Goal: Information Seeking & Learning: Check status

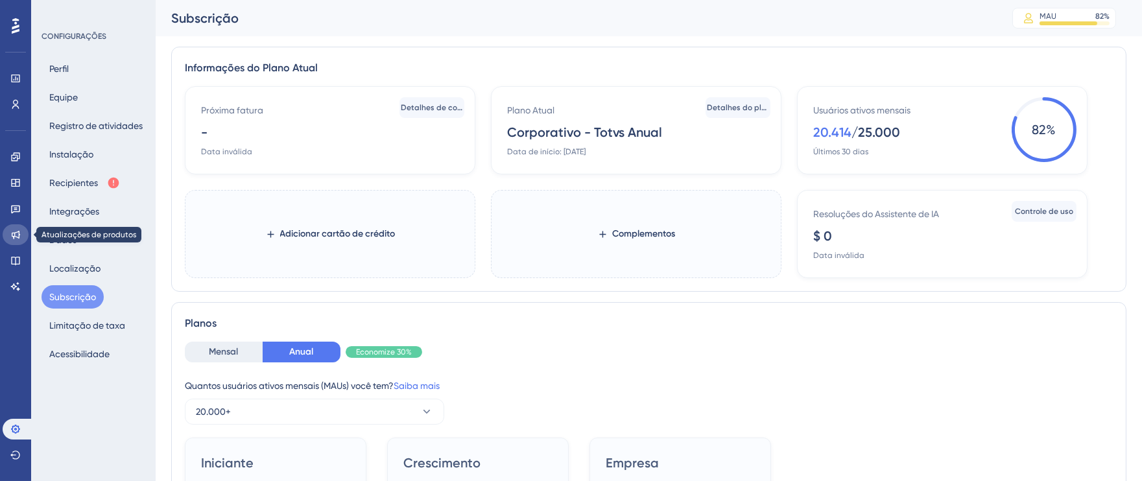
click at [13, 230] on icon at bounding box center [15, 235] width 10 height 10
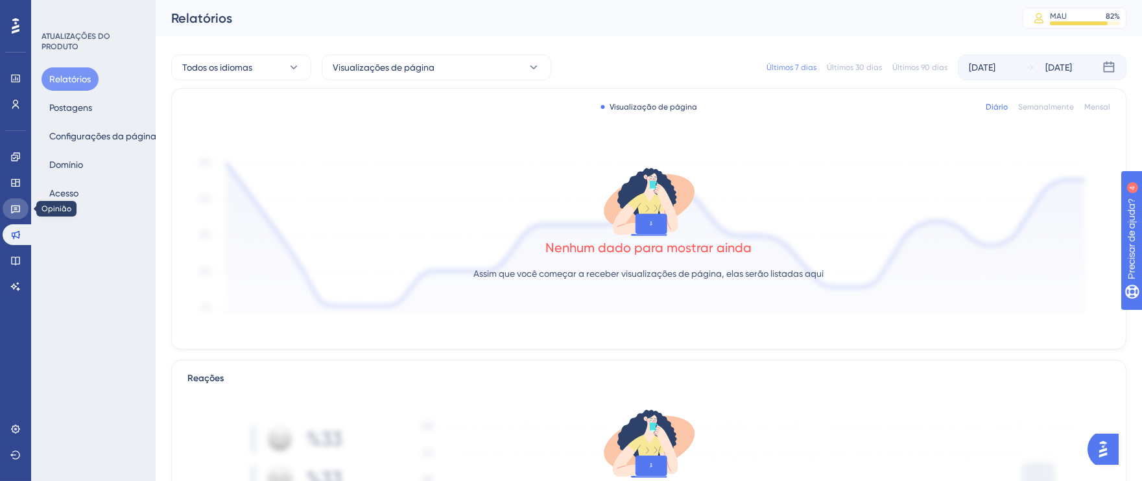
click at [11, 213] on link at bounding box center [16, 208] width 26 height 21
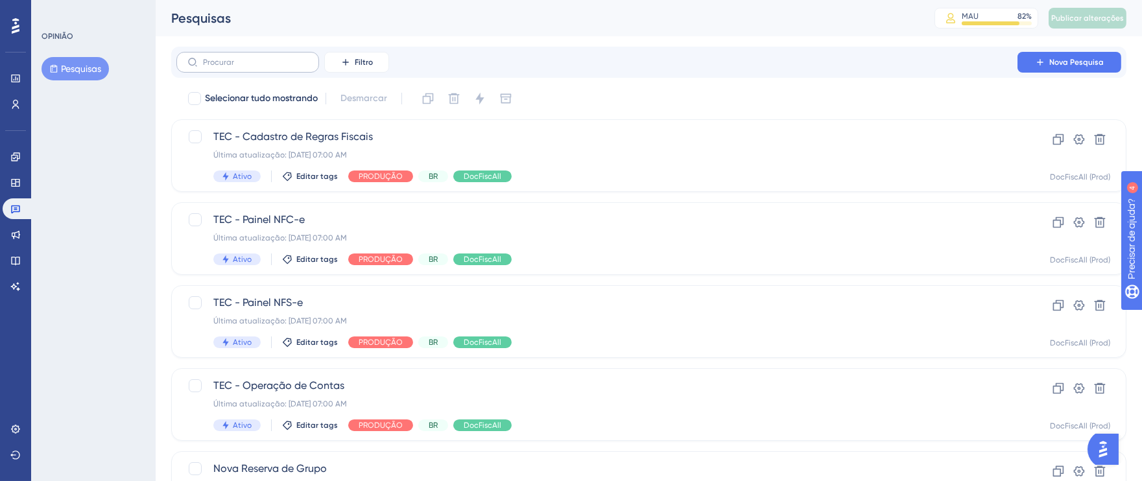
click at [291, 68] on label at bounding box center [247, 62] width 143 height 21
click at [291, 67] on input "text" at bounding box center [255, 62] width 105 height 9
click at [361, 64] on font "Filtro" at bounding box center [364, 62] width 18 height 9
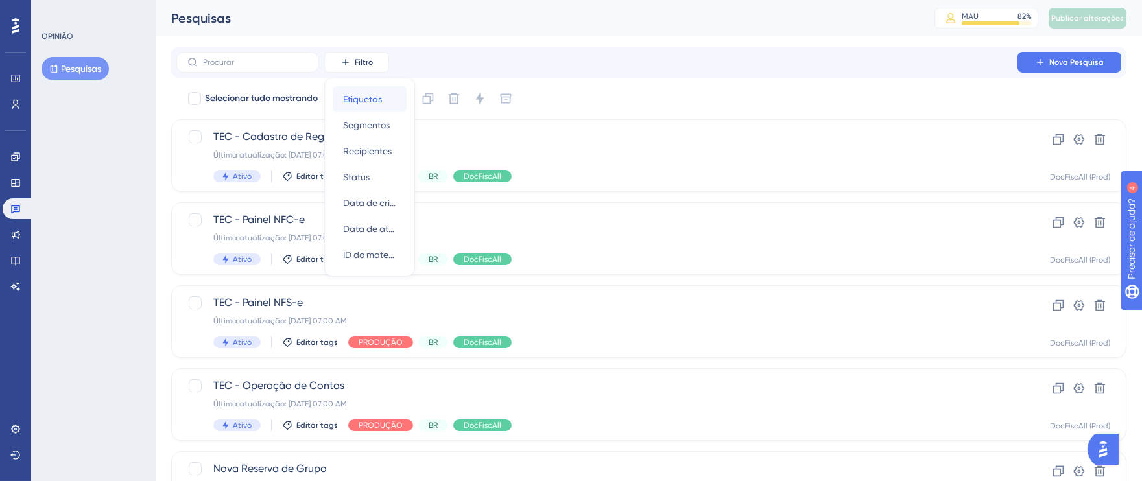
click at [377, 91] on span "Etiquetas" at bounding box center [362, 99] width 39 height 16
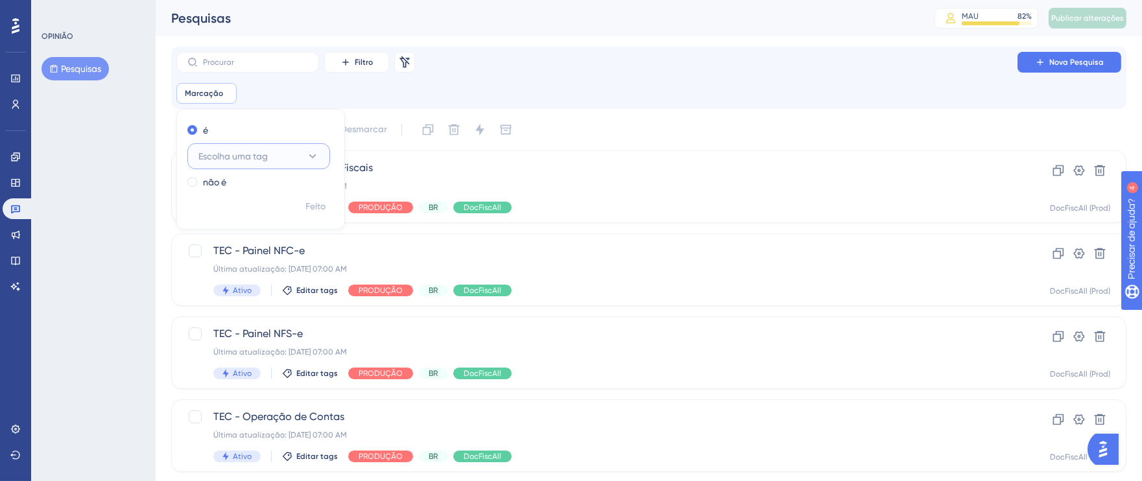
click at [303, 154] on button "Escolha uma tag" at bounding box center [258, 156] width 143 height 26
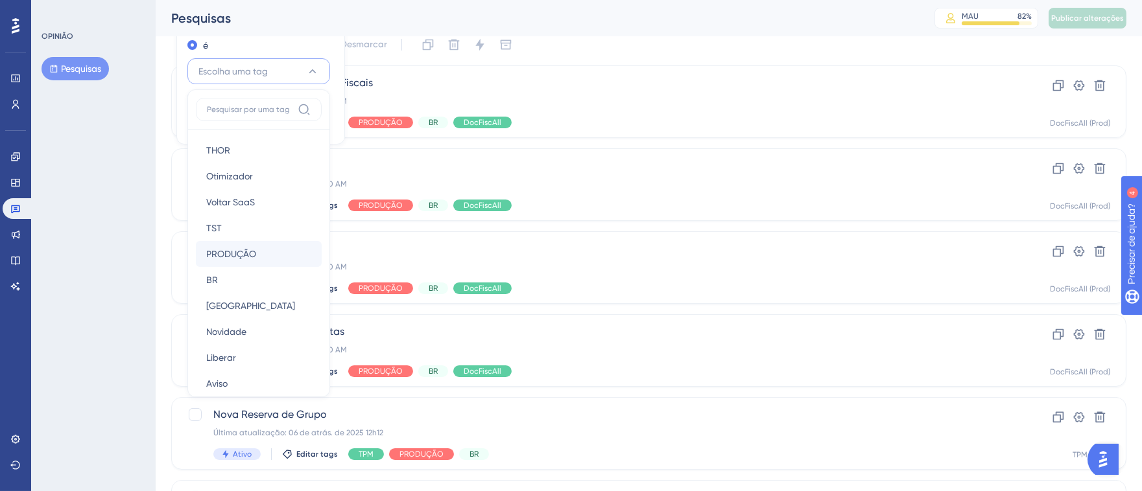
scroll to position [223, 0]
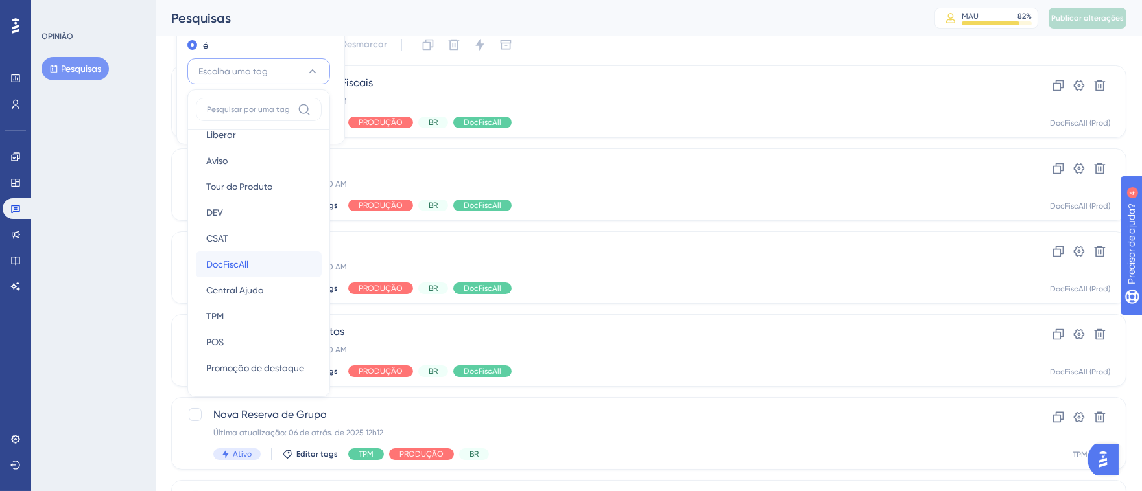
click at [256, 259] on div "DocFiscAll DocFiscAll" at bounding box center [258, 265] width 105 height 26
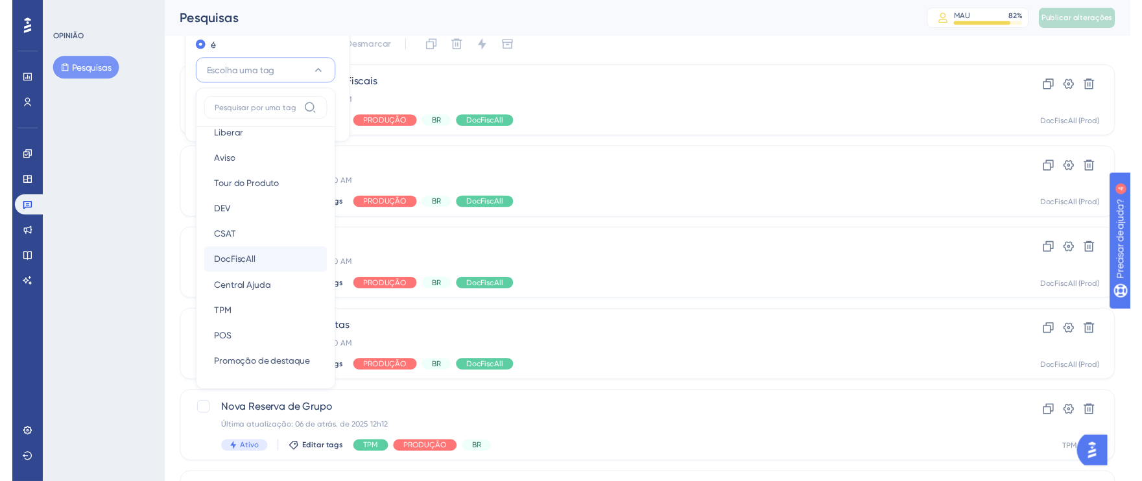
scroll to position [21, 0]
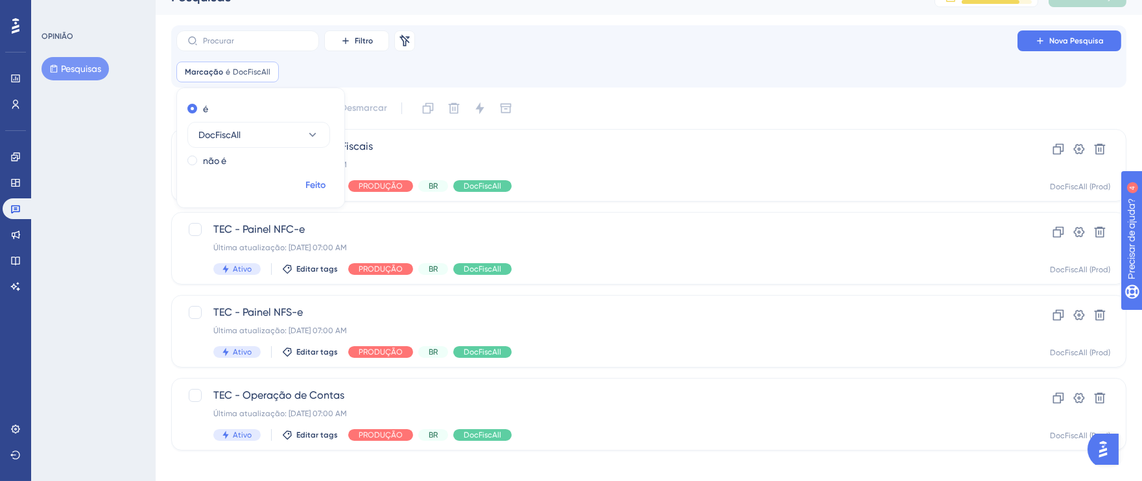
click at [321, 183] on font "Feito" at bounding box center [316, 185] width 20 height 11
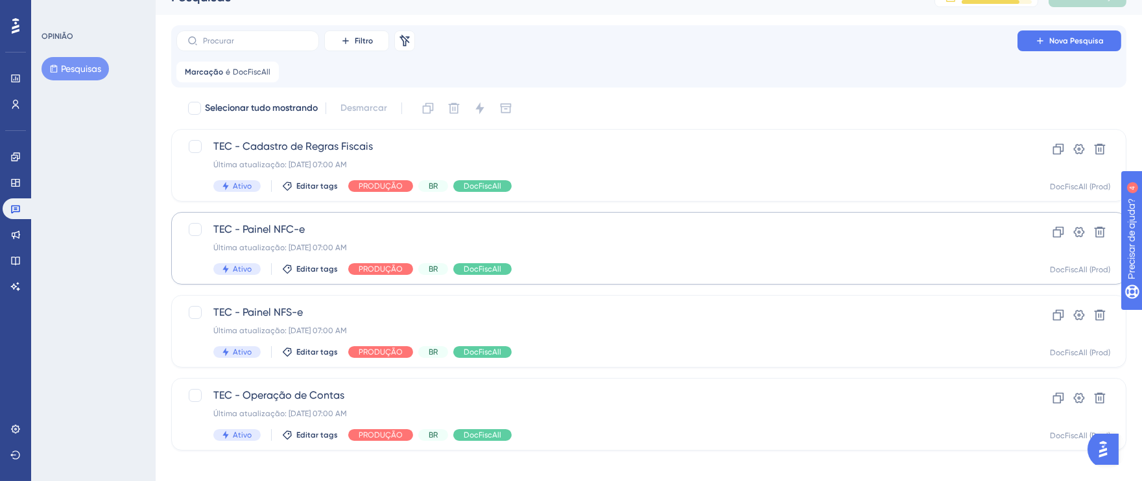
scroll to position [32, 0]
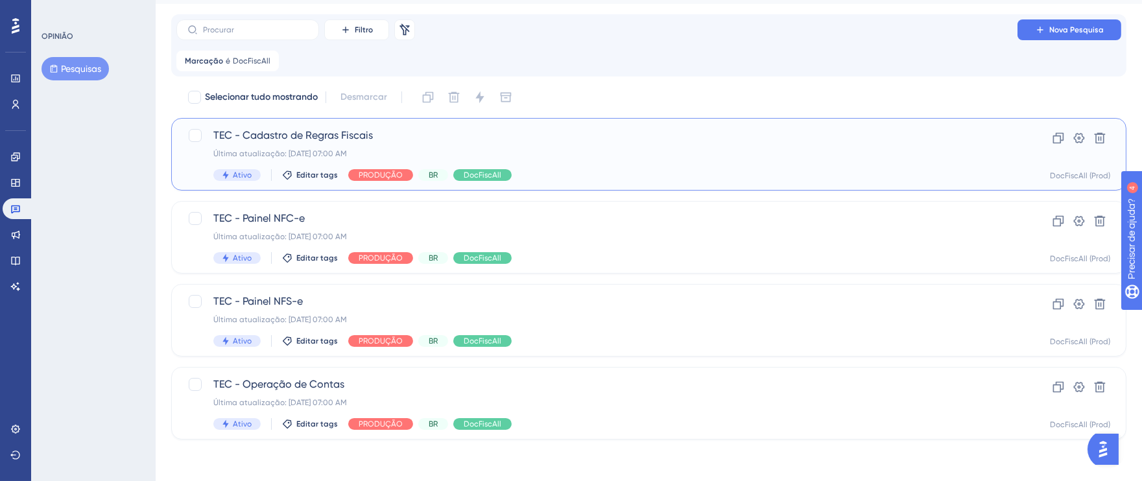
click at [687, 167] on div "TEC - Cadastro de Regras Fiscais Última atualização: [DATE] 07:00 AM Ativo Edit…" at bounding box center [596, 154] width 767 height 53
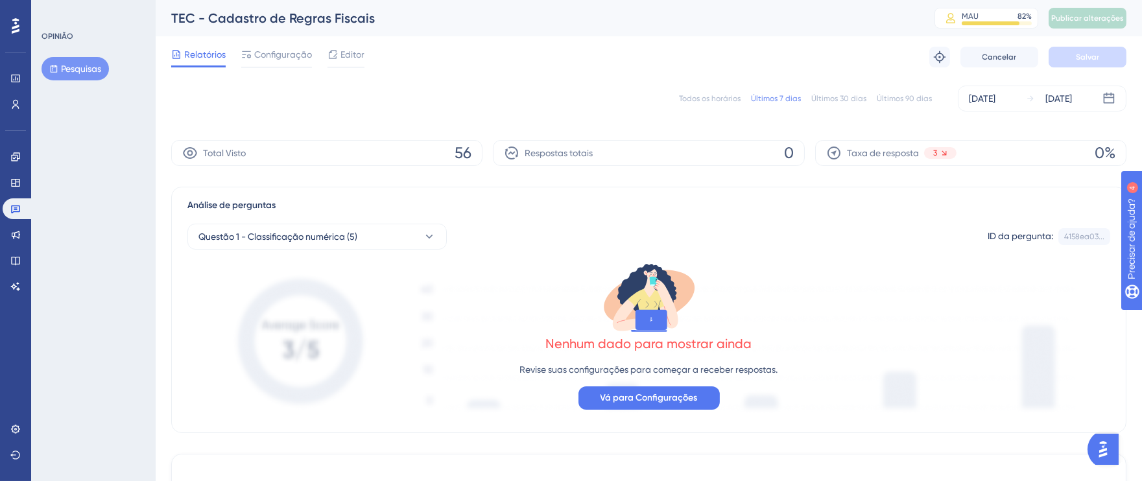
click at [716, 102] on div "Todos os horários" at bounding box center [710, 98] width 62 height 10
click at [981, 100] on div "[DATE]" at bounding box center [982, 99] width 27 height 16
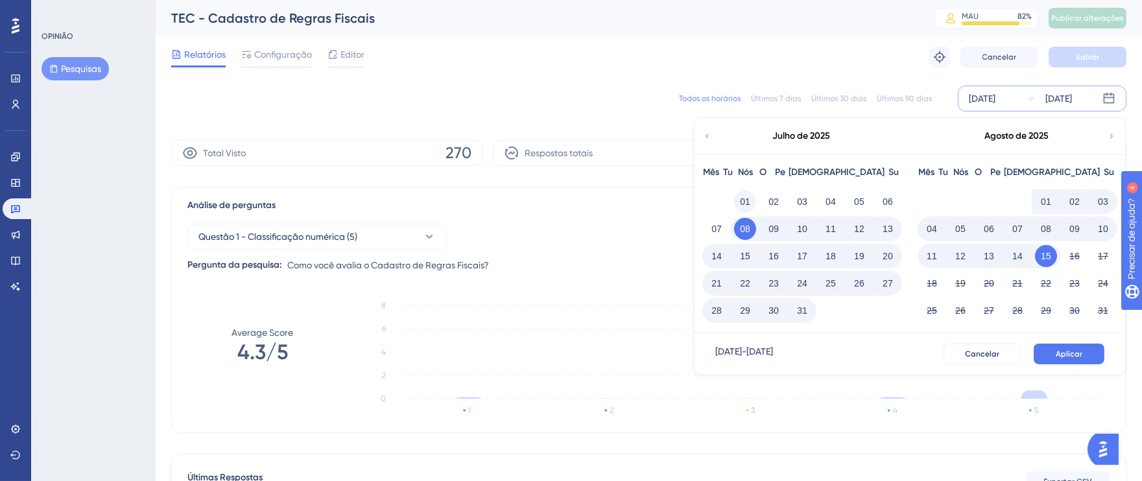
click at [751, 196] on button "01" at bounding box center [745, 202] width 22 height 22
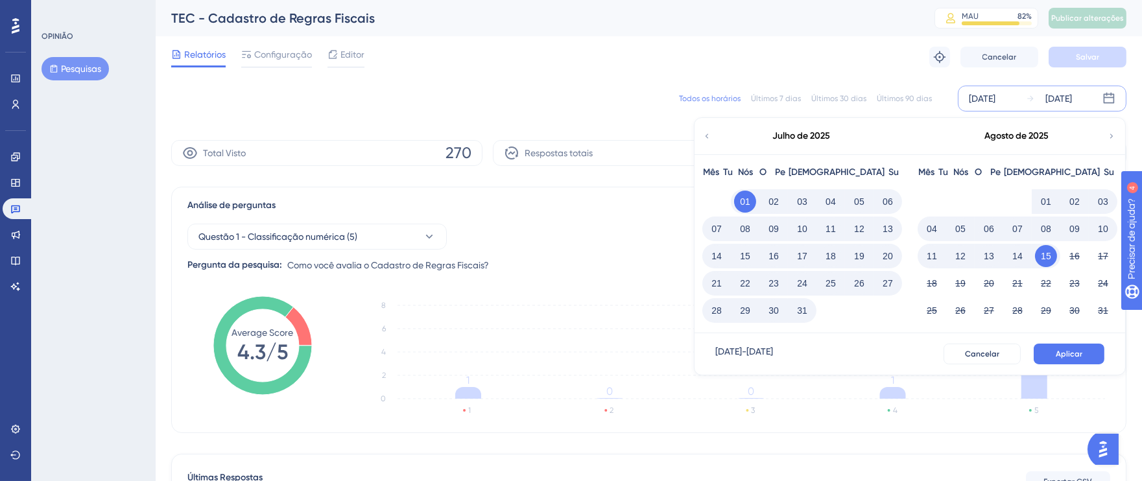
click at [600, 283] on div "Análise de perguntas Redefinir pesquisa Questão 1 - Classificação numérica (5) …" at bounding box center [648, 310] width 955 height 246
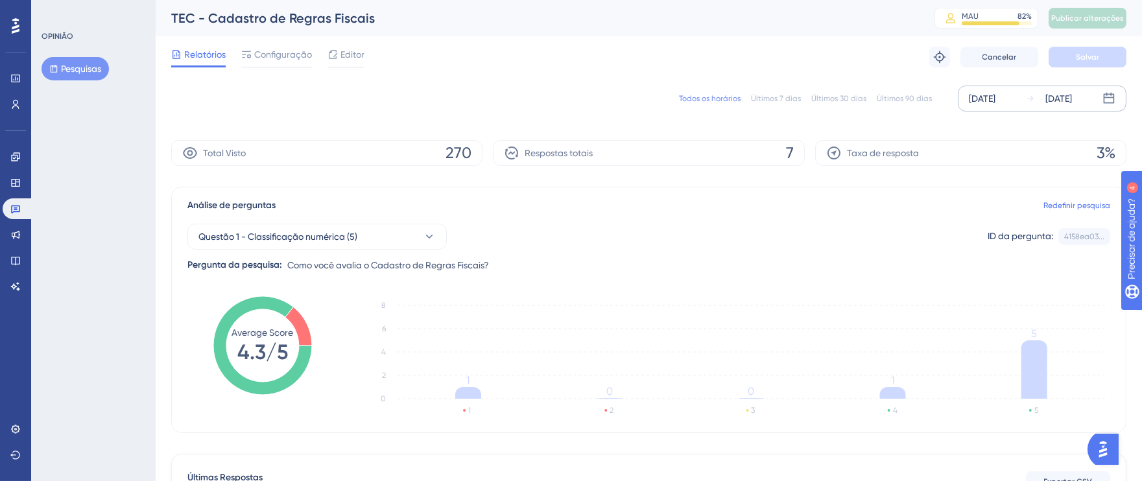
click at [995, 104] on font "[DATE]" at bounding box center [982, 98] width 27 height 10
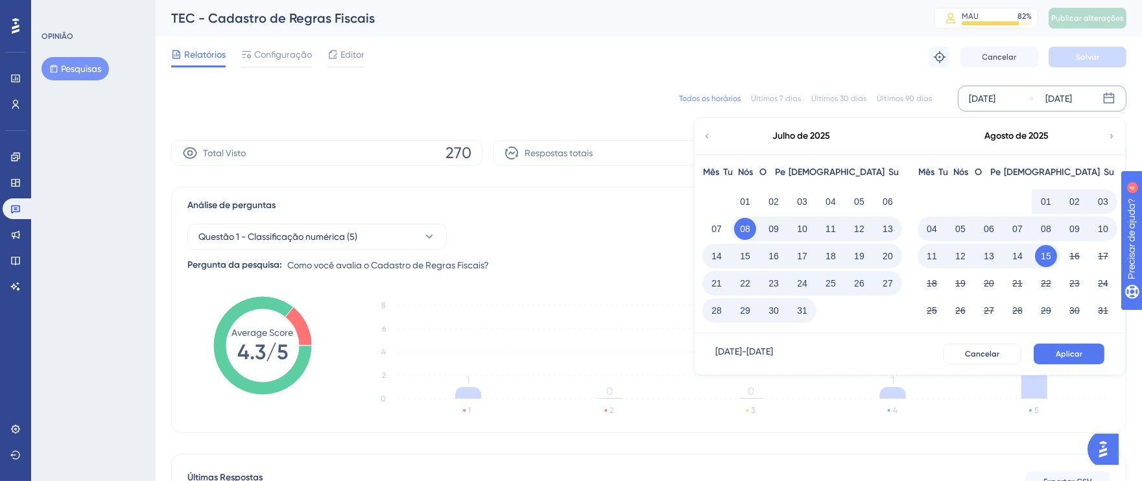
click at [1044, 197] on font "01" at bounding box center [1046, 201] width 10 height 10
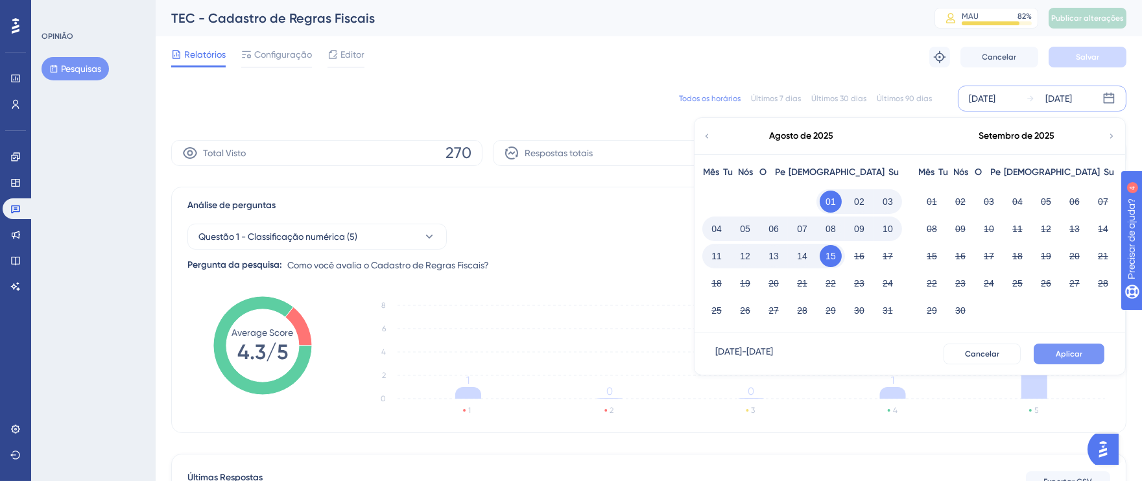
click at [1087, 358] on button "Aplicar" at bounding box center [1068, 354] width 71 height 21
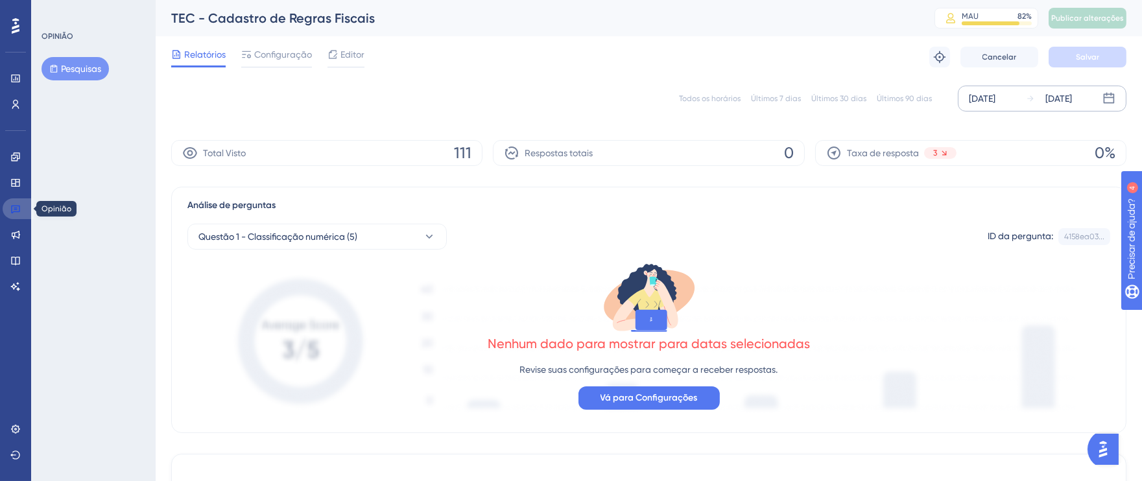
click at [15, 207] on icon at bounding box center [15, 210] width 9 height 8
